Goal: Transaction & Acquisition: Purchase product/service

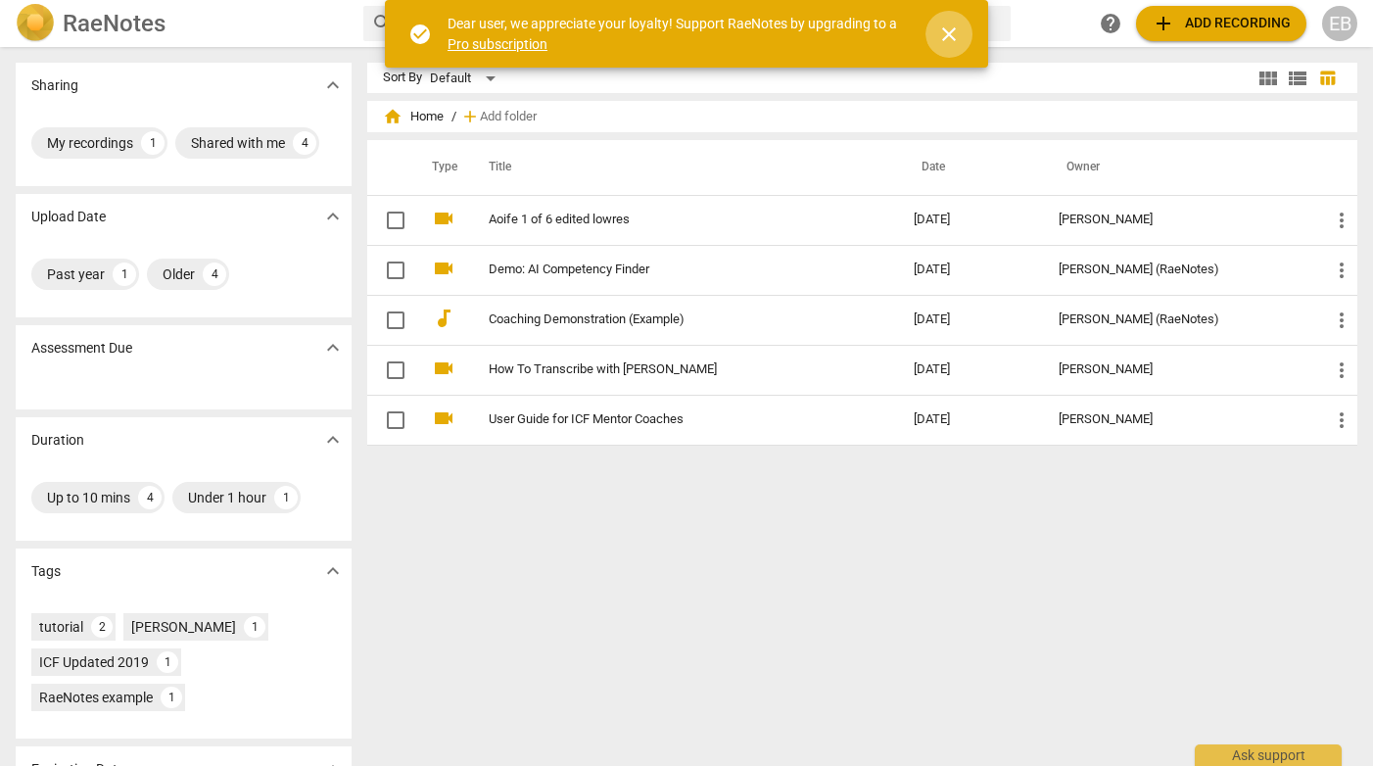
click at [947, 42] on span "close" at bounding box center [949, 35] width 24 height 24
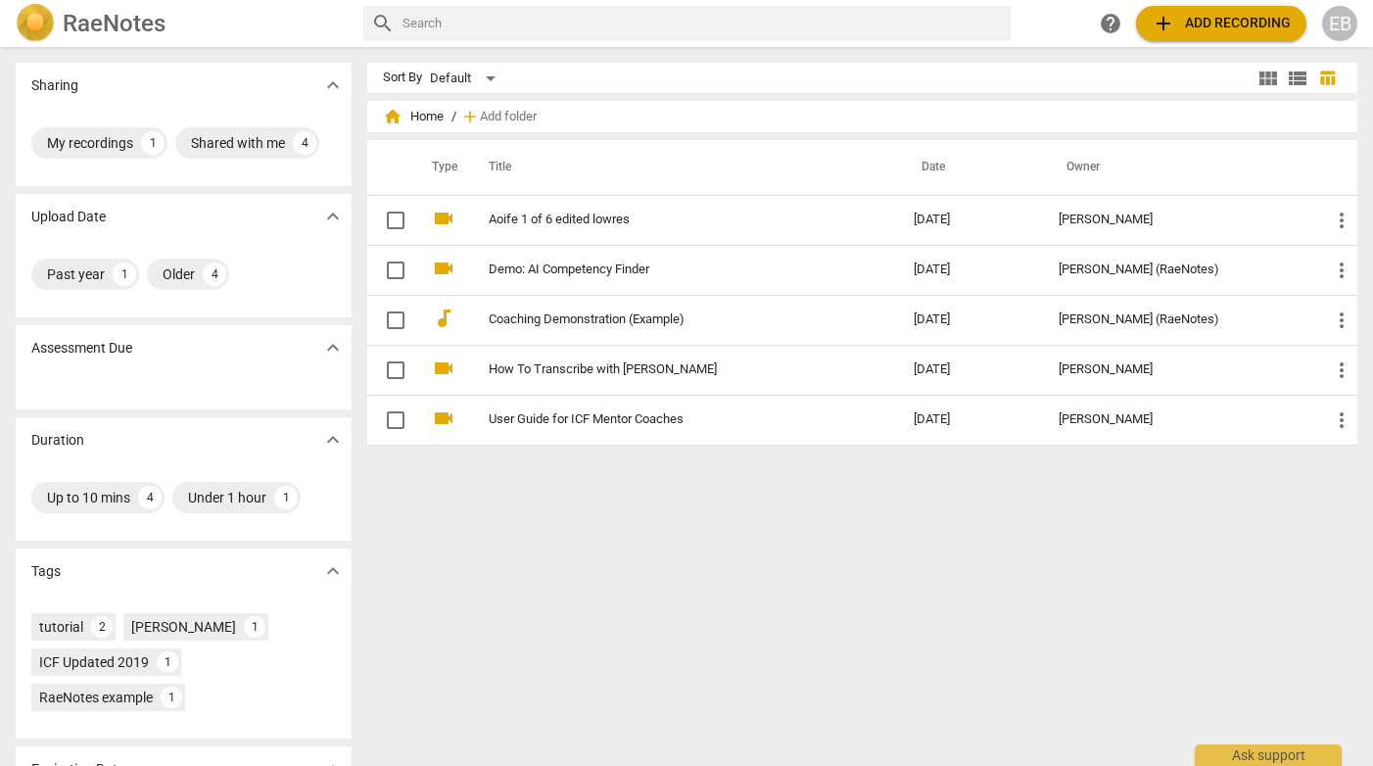
click at [1209, 21] on span "add Add recording" at bounding box center [1221, 24] width 139 height 24
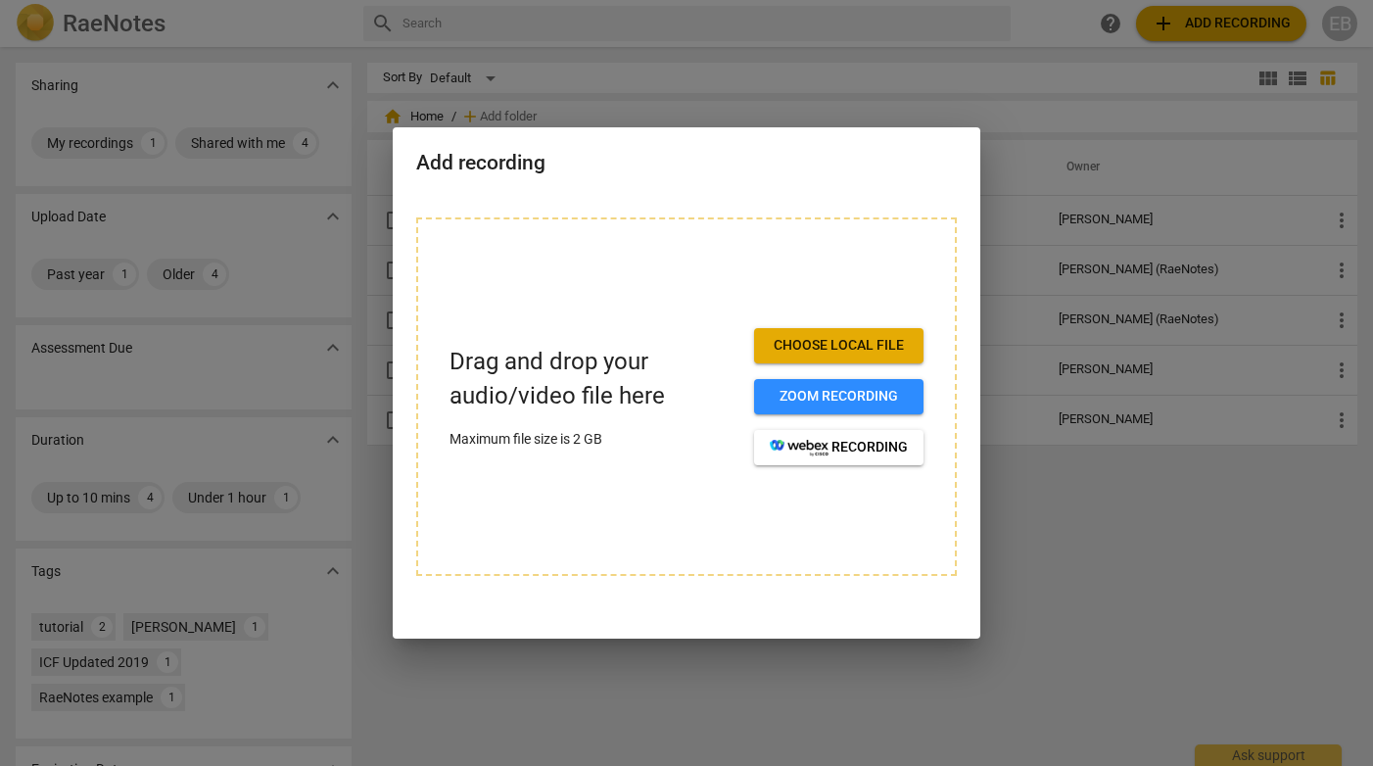
click at [805, 341] on span "Choose local file" at bounding box center [839, 346] width 138 height 20
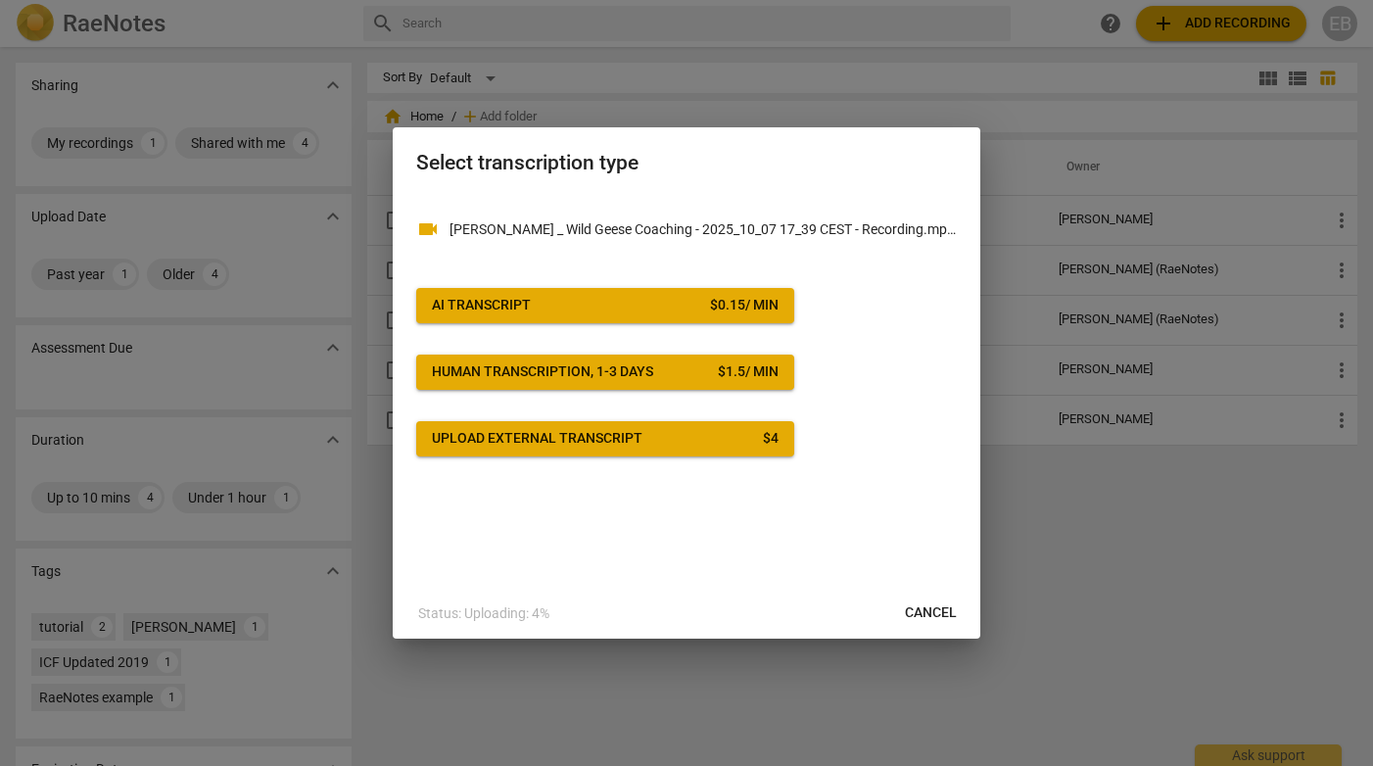
click at [644, 306] on span "AI Transcript $ 0.15 / min" at bounding box center [605, 306] width 347 height 20
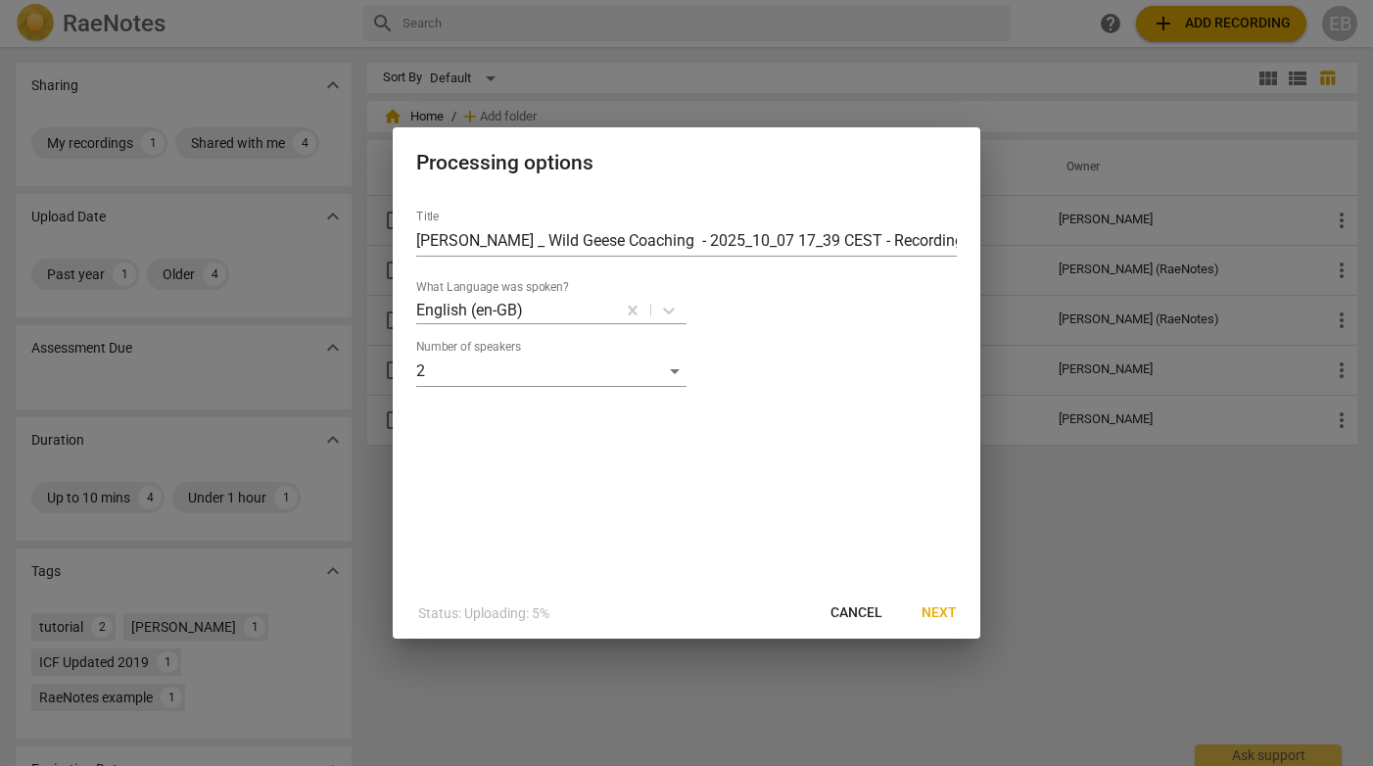
click at [936, 615] on span "Next" at bounding box center [939, 613] width 35 height 20
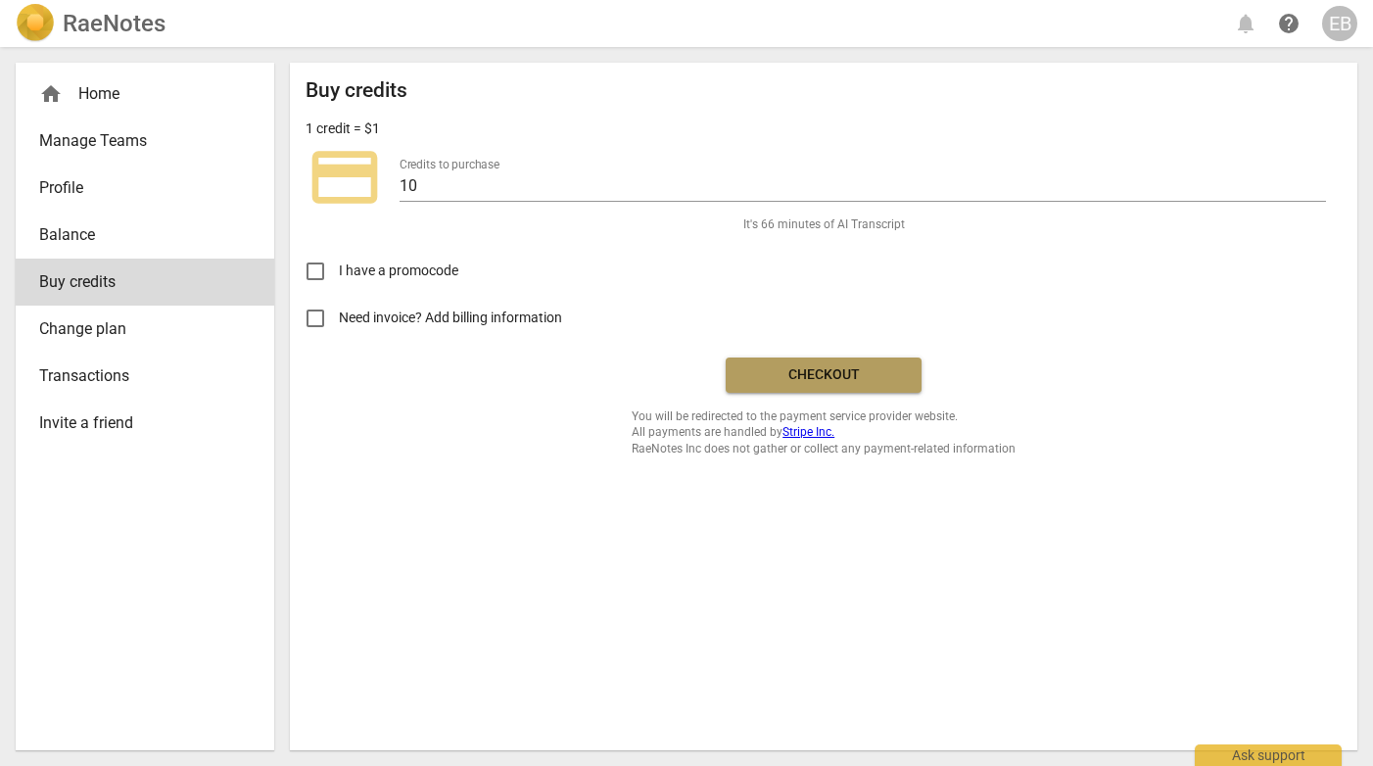
click at [820, 376] on span "Checkout" at bounding box center [824, 375] width 165 height 20
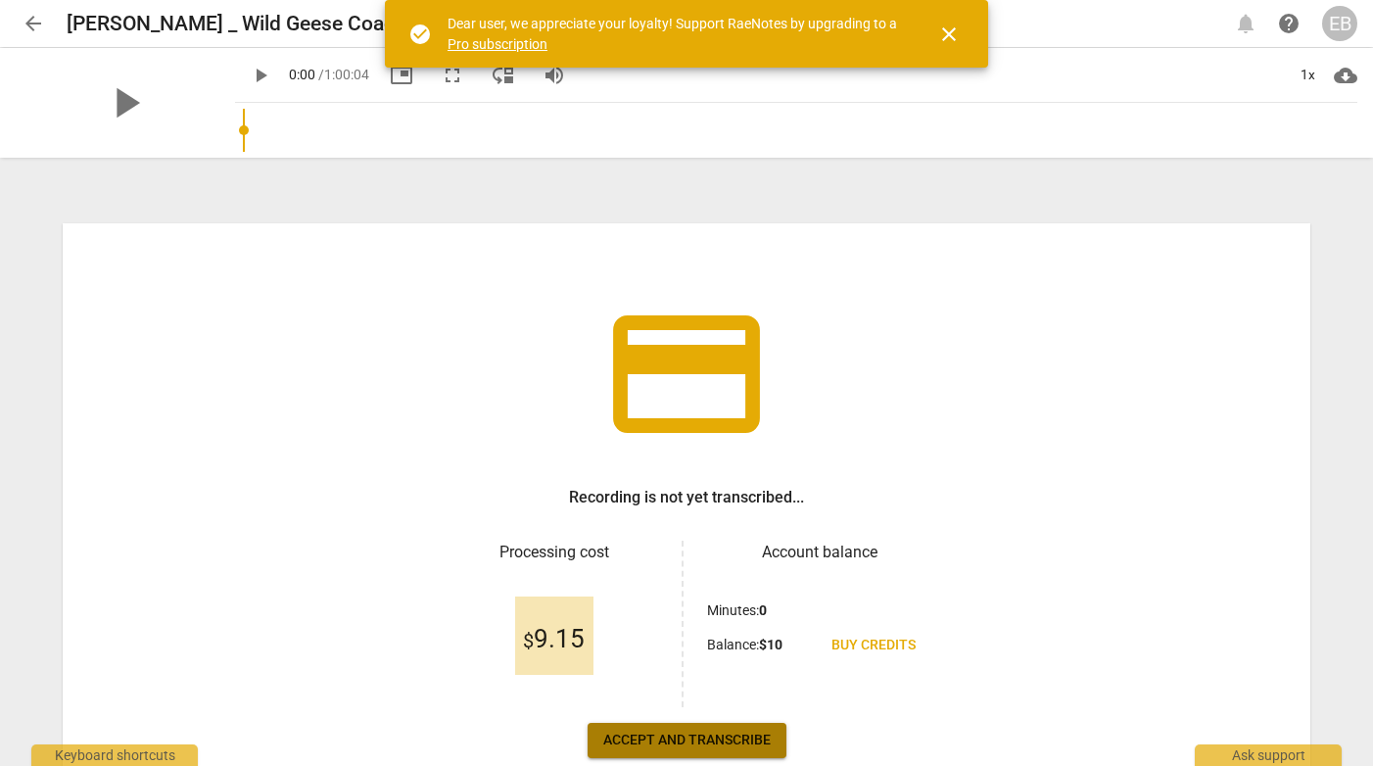
click at [647, 738] on span "Accept and transcribe" at bounding box center [687, 741] width 168 height 20
